Goal: Feedback & Contribution: Contribute content

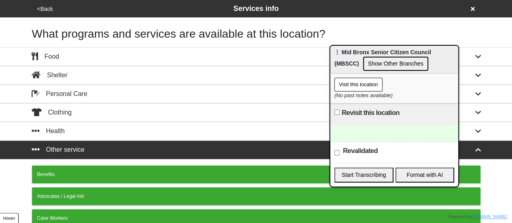
click at [43, 9] on button "<Back" at bounding box center [45, 8] width 21 height 9
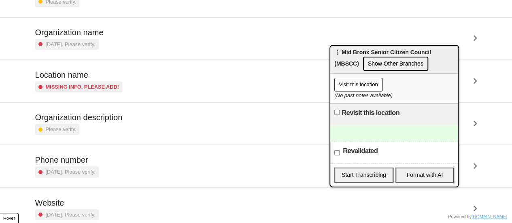
scroll to position [154, 0]
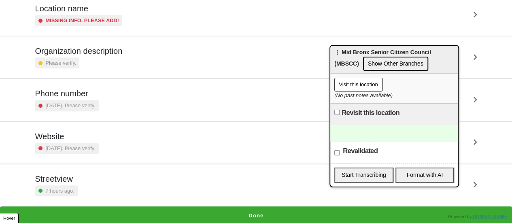
click at [113, 107] on div "Phone number [DATE]. Please verify." at bounding box center [256, 100] width 442 height 22
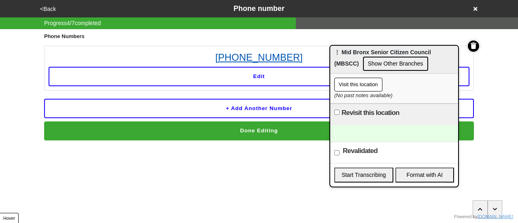
click at [247, 55] on link "[PHONE_NUMBER]" at bounding box center [259, 57] width 421 height 15
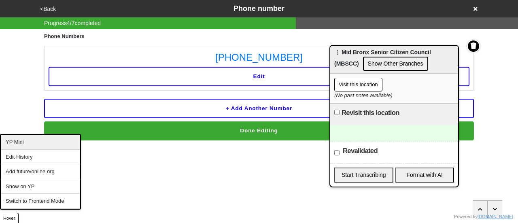
click at [30, 144] on div "YP Mini" at bounding box center [40, 142] width 79 height 15
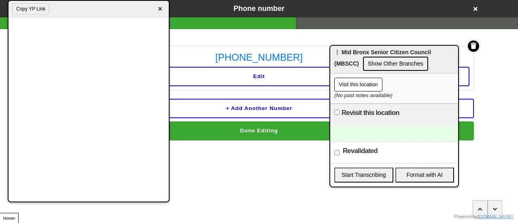
click at [381, 135] on div at bounding box center [394, 133] width 128 height 17
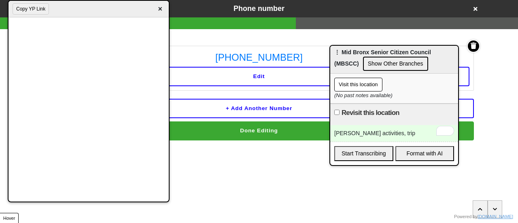
click at [159, 9] on span "×" at bounding box center [160, 9] width 9 height 11
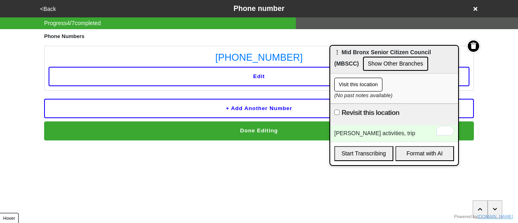
click at [58, 10] on div "<Back Phone number" at bounding box center [259, 8] width 443 height 11
click at [360, 131] on div "[PERSON_NAME] activities, trip" at bounding box center [394, 133] width 128 height 17
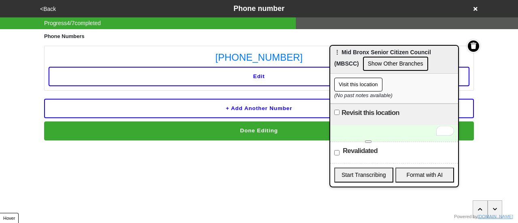
drag, startPoint x: 337, startPoint y: 152, endPoint x: 330, endPoint y: 132, distance: 21.3
click at [337, 152] on input "Revalidated" at bounding box center [337, 152] width 5 height 5
checkbox input "true"
click at [45, 10] on button "<Back" at bounding box center [48, 8] width 21 height 9
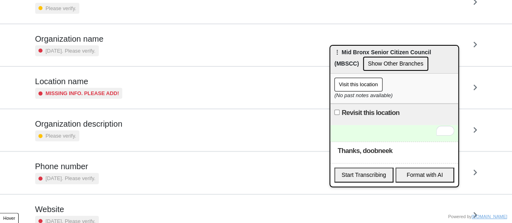
scroll to position [154, 0]
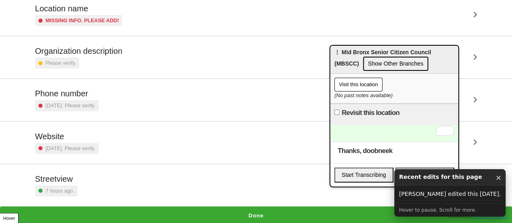
click at [201, 216] on button "Done" at bounding box center [256, 216] width 512 height 19
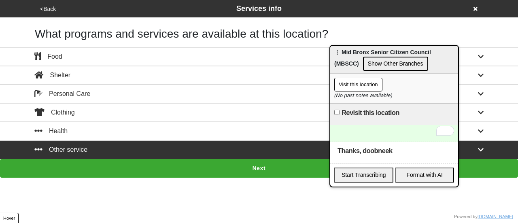
click at [203, 170] on button "Next" at bounding box center [259, 168] width 518 height 19
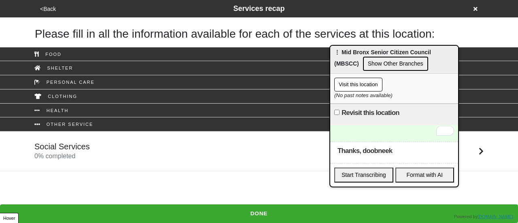
click at [168, 158] on div "Social Services 0 % completed" at bounding box center [259, 151] width 462 height 19
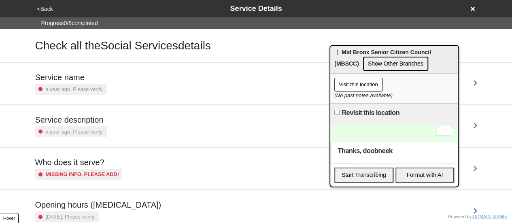
click at [114, 123] on div "Service description a year ago. Please verify." at bounding box center [256, 126] width 442 height 22
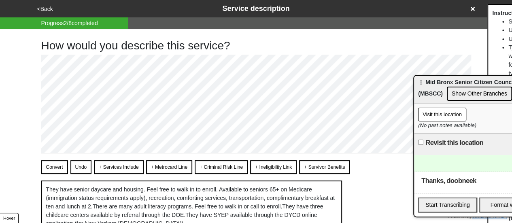
drag, startPoint x: 352, startPoint y: 53, endPoint x: 419, endPoint y: 85, distance: 73.9
click at [435, 84] on span "⋮ Mid Bronx Senior Citizen Council (MBSCC)" at bounding box center [466, 88] width 97 height 18
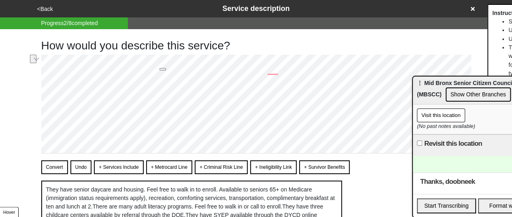
click at [12, 57] on div "<Back Service description Progress 2 / 8 completed How would you describe this …" at bounding box center [256, 129] width 512 height 258
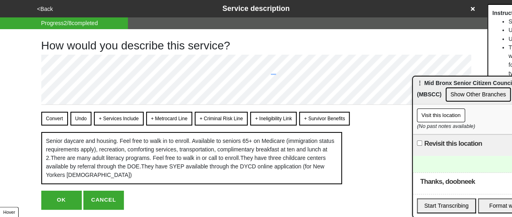
drag, startPoint x: 110, startPoint y: 116, endPoint x: 70, endPoint y: 116, distance: 40.5
click at [107, 116] on button "+ Services Include" at bounding box center [118, 119] width 49 height 14
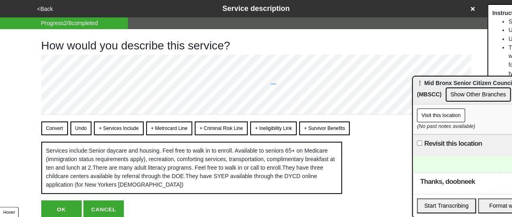
click at [55, 121] on button "Convert" at bounding box center [54, 128] width 27 height 14
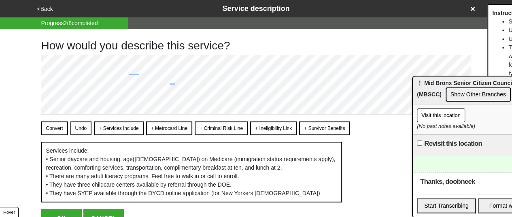
click at [49, 131] on button "Convert" at bounding box center [54, 128] width 27 height 14
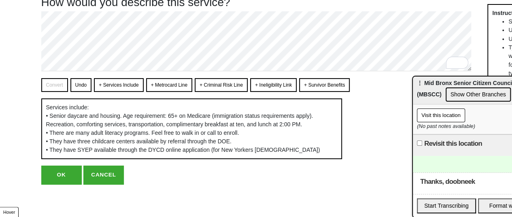
scroll to position [68, 0]
click at [57, 175] on button "OK" at bounding box center [61, 175] width 40 height 19
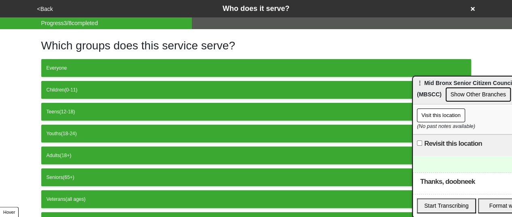
click at [45, 5] on button "<Back" at bounding box center [45, 8] width 21 height 9
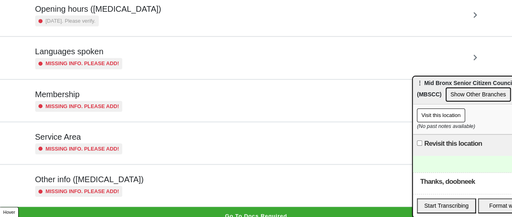
scroll to position [202, 0]
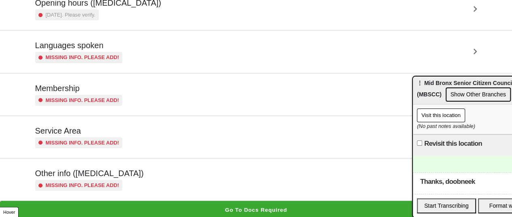
click at [94, 175] on h5 "Other info ([MEDICAL_DATA])" at bounding box center [89, 173] width 109 height 10
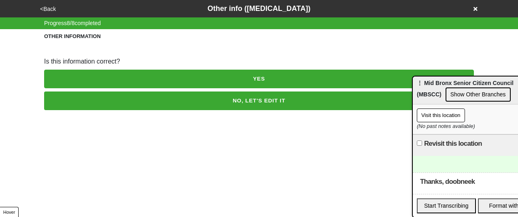
click at [49, 8] on button "<Back" at bounding box center [48, 8] width 21 height 9
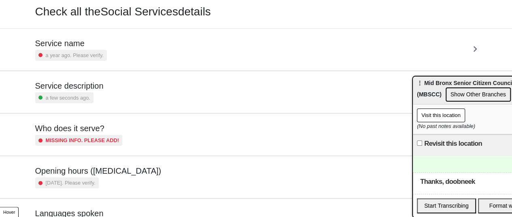
scroll to position [81, 0]
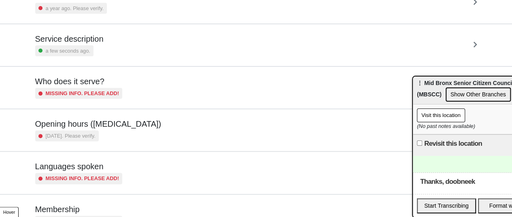
click at [99, 128] on h5 "Opening hours ([MEDICAL_DATA])" at bounding box center [98, 124] width 126 height 10
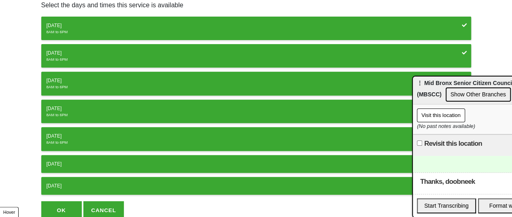
scroll to position [156, 0]
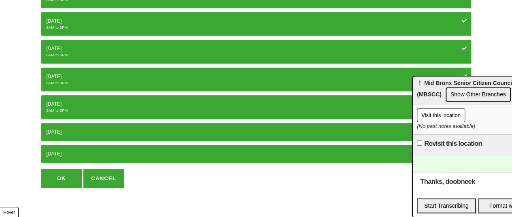
click at [62, 178] on button "OK" at bounding box center [61, 178] width 40 height 19
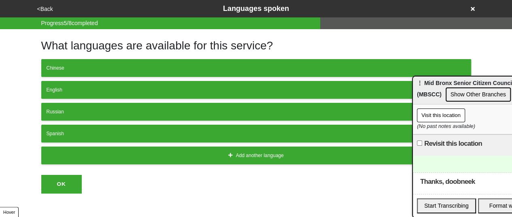
click at [47, 9] on button "<Back" at bounding box center [45, 8] width 21 height 9
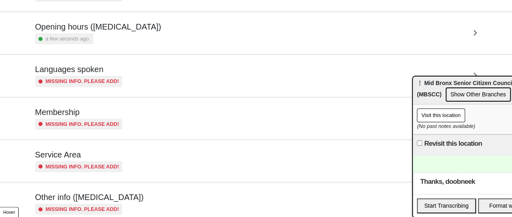
scroll to position [202, 0]
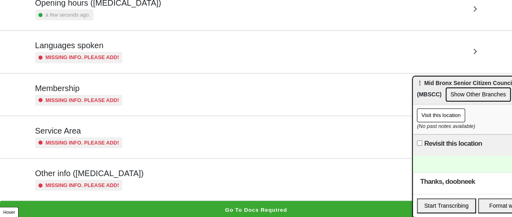
click at [86, 180] on div "Missing info. Please add!" at bounding box center [78, 185] width 87 height 11
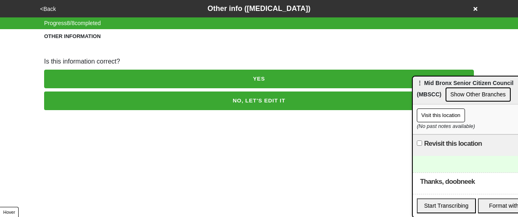
click at [110, 97] on button "NO, LET'S EDIT IT" at bounding box center [259, 101] width 430 height 19
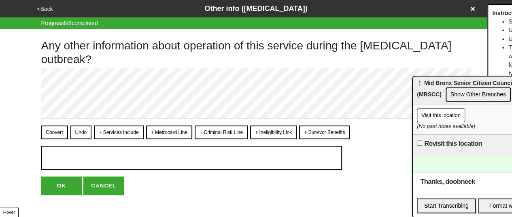
click at [100, 65] on h1 "Any other information about operation of this service during the [MEDICAL_DATA]…" at bounding box center [256, 52] width 430 height 27
click at [52, 192] on button "OK" at bounding box center [61, 186] width 40 height 19
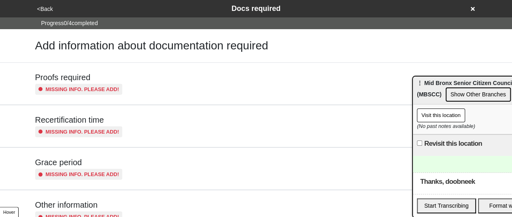
click at [48, 10] on button "<Back" at bounding box center [45, 8] width 21 height 9
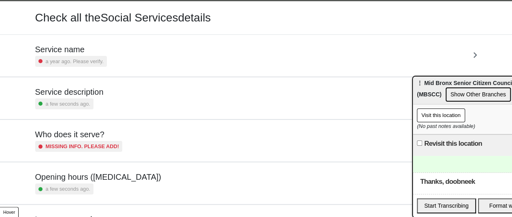
scroll to position [40, 0]
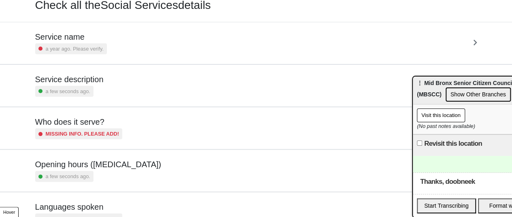
click at [92, 97] on div "Service description a few seconds ago." at bounding box center [257, 86] width 462 height 42
type textarea "x"
